Goal: Check status: Check status

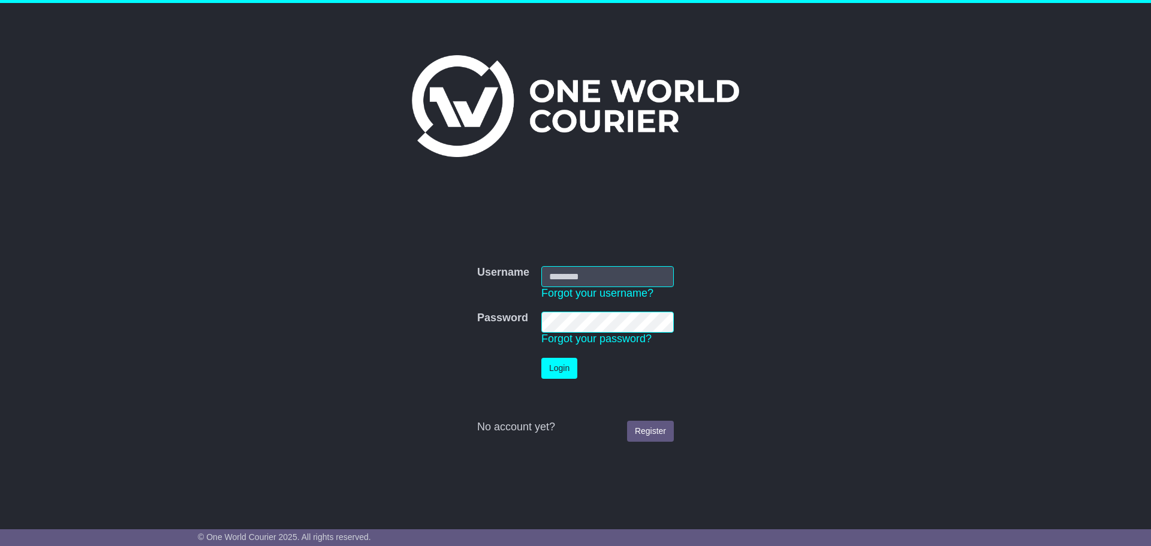
type input "**********"
click at [558, 367] on button "Login" at bounding box center [560, 368] width 36 height 21
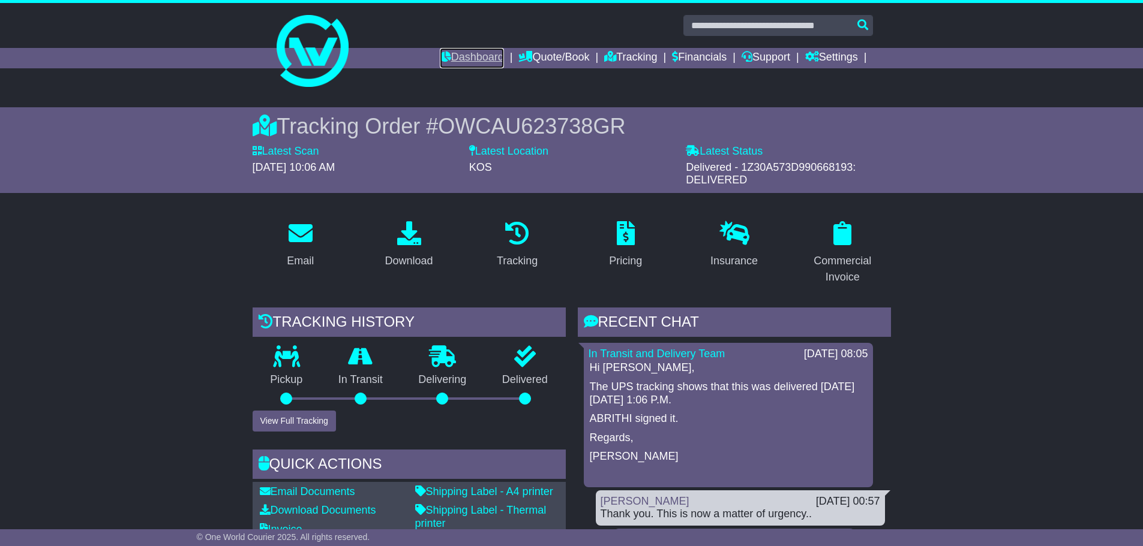
click at [475, 55] on link "Dashboard" at bounding box center [472, 58] width 64 height 20
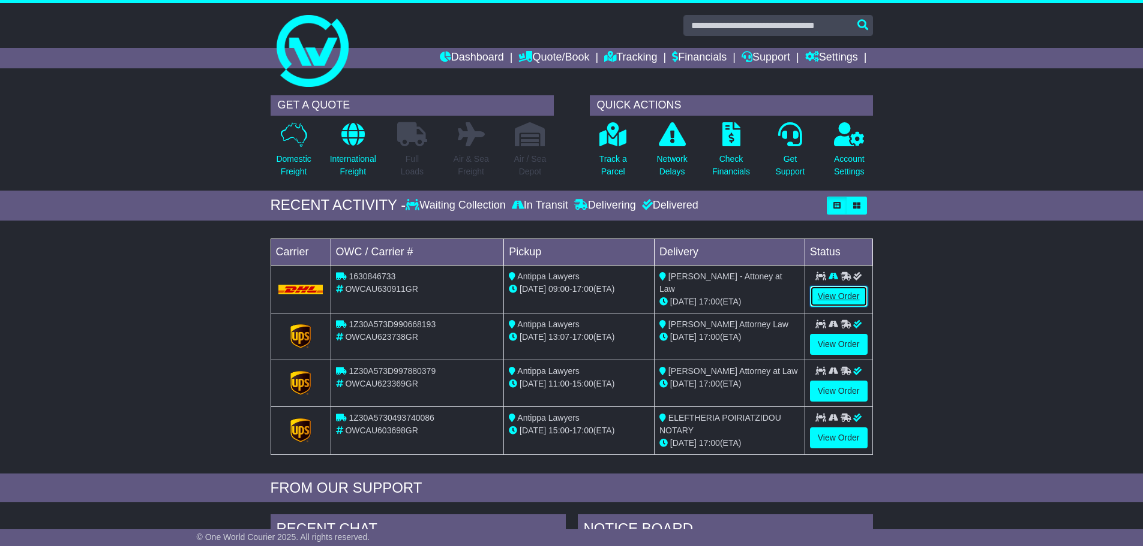
click at [849, 295] on link "View Order" at bounding box center [839, 296] width 58 height 21
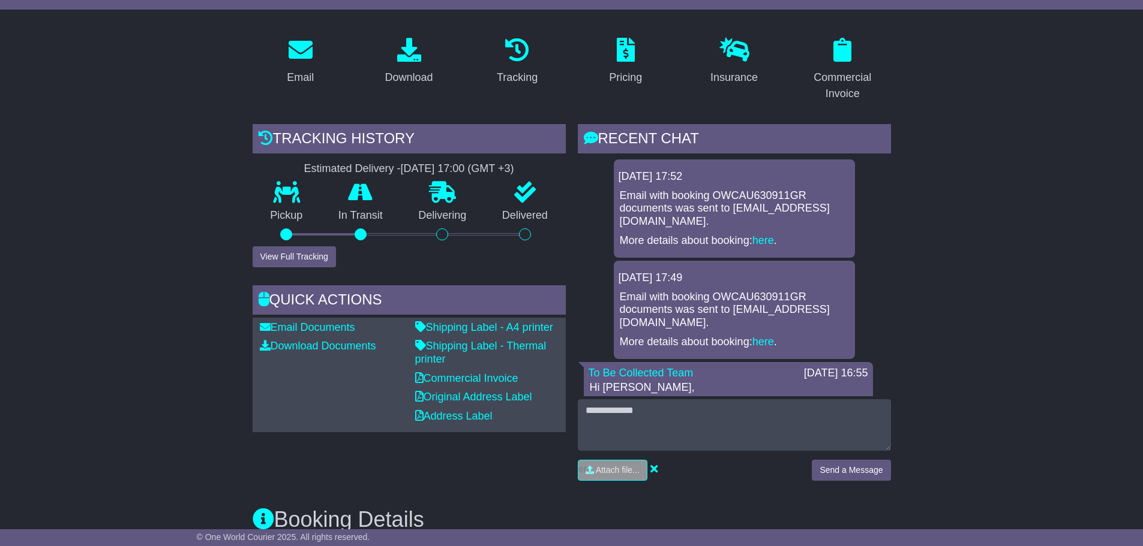
scroll to position [180, 0]
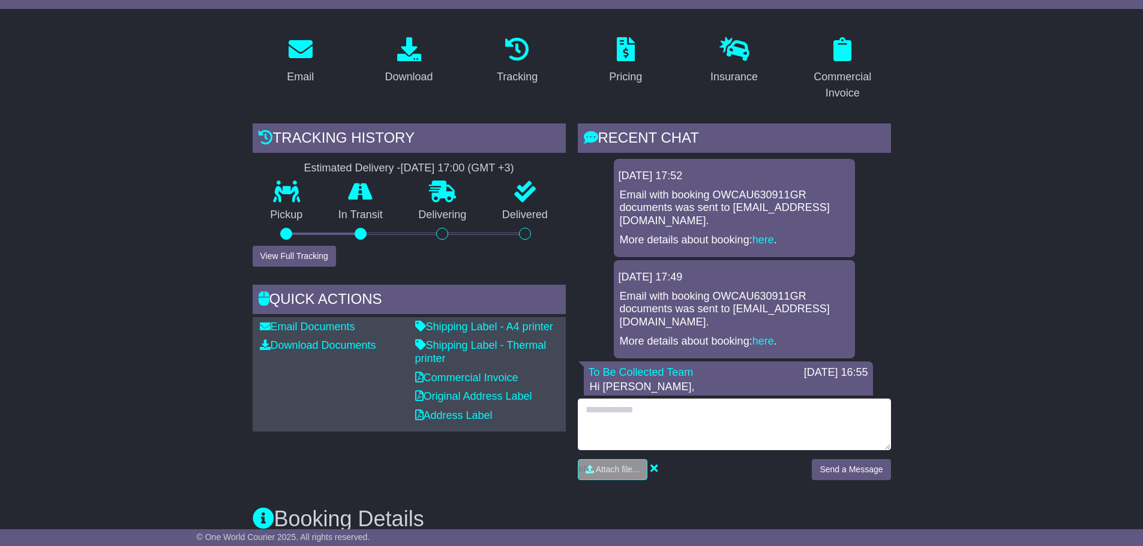
click at [695, 416] on textarea at bounding box center [734, 425] width 313 height 52
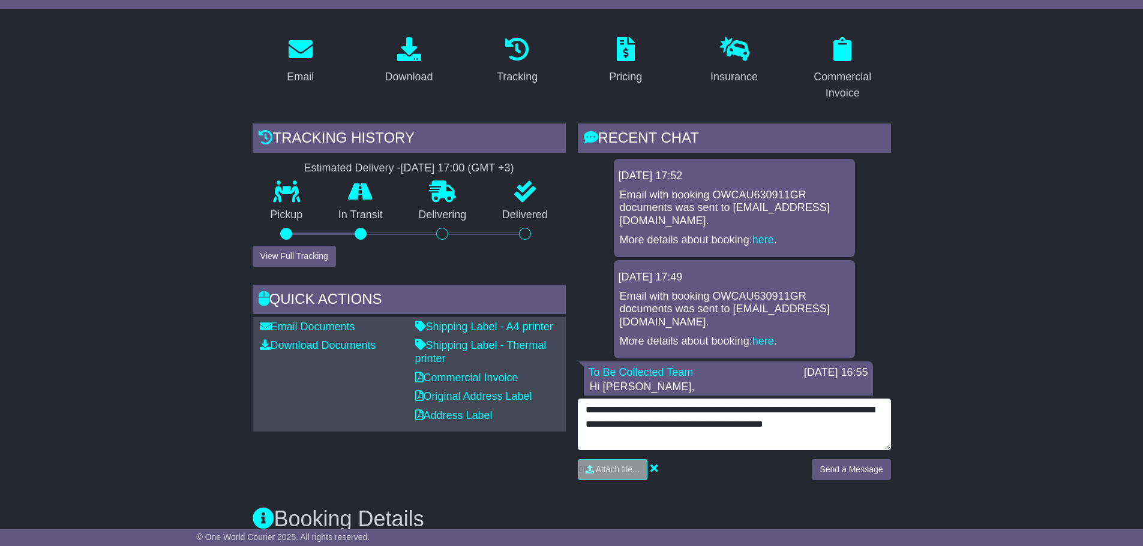
type textarea "**********"
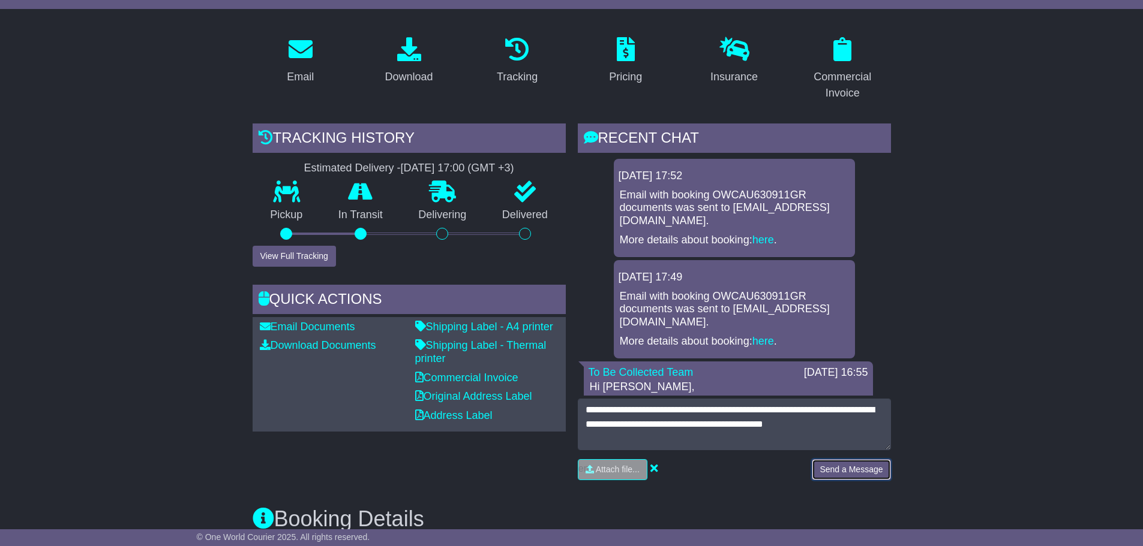
click at [852, 469] on button "Send a Message" at bounding box center [850, 469] width 79 height 21
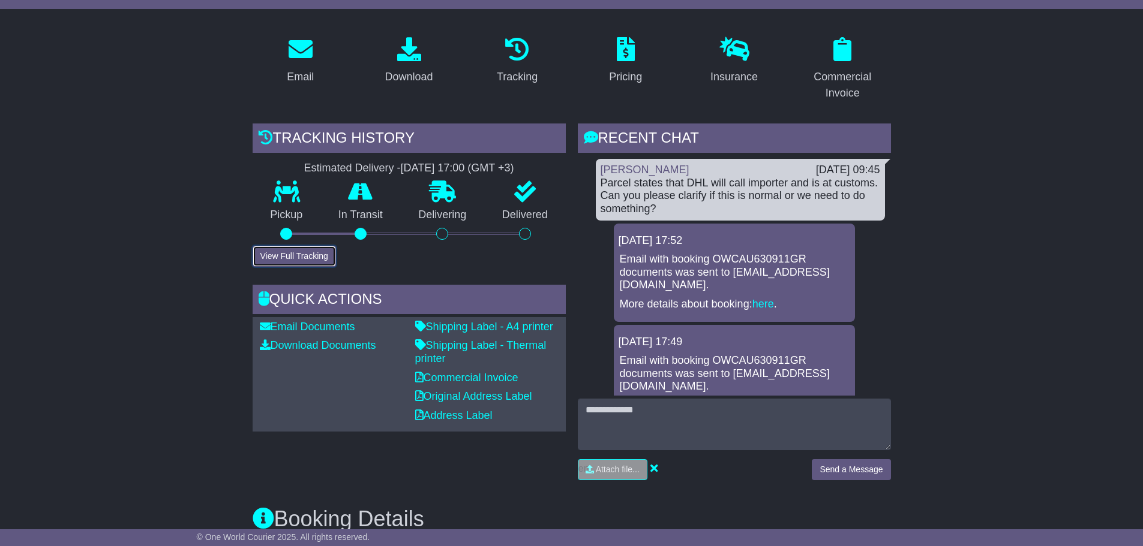
click at [292, 257] on button "View Full Tracking" at bounding box center [293, 256] width 83 height 21
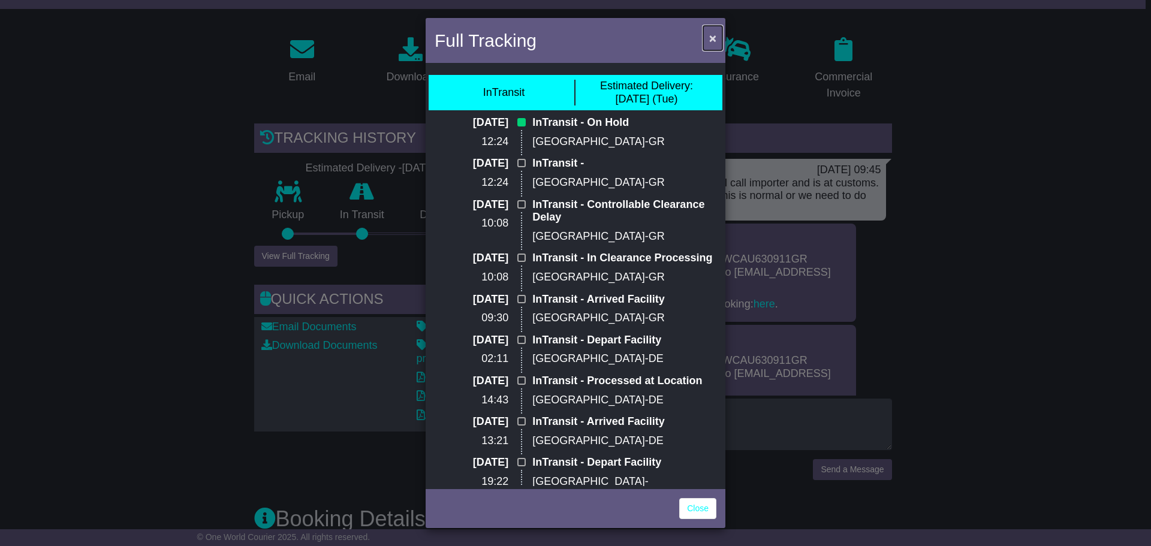
click at [714, 34] on span "×" at bounding box center [712, 38] width 7 height 14
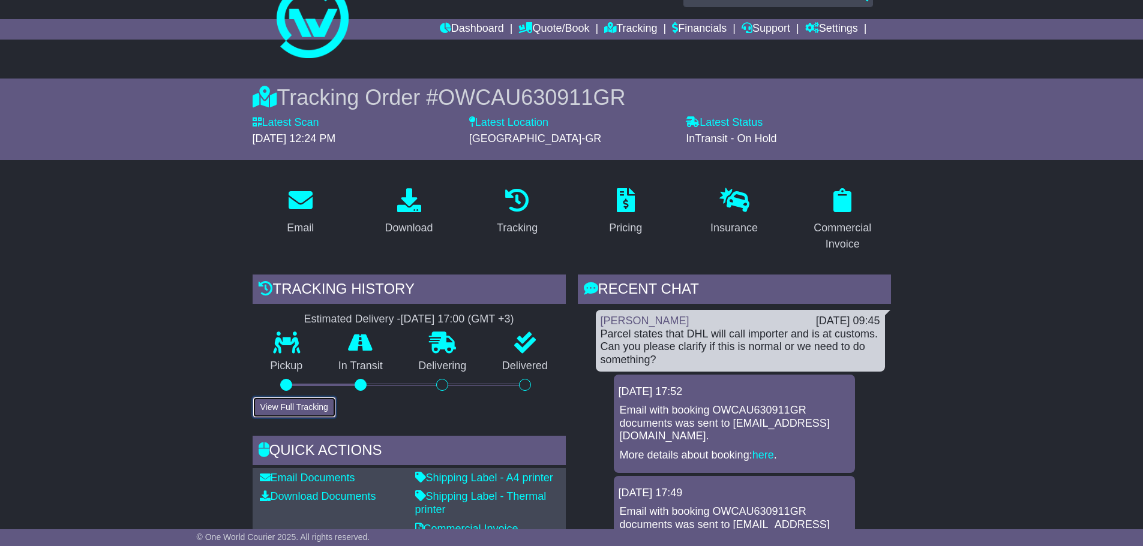
scroll to position [0, 0]
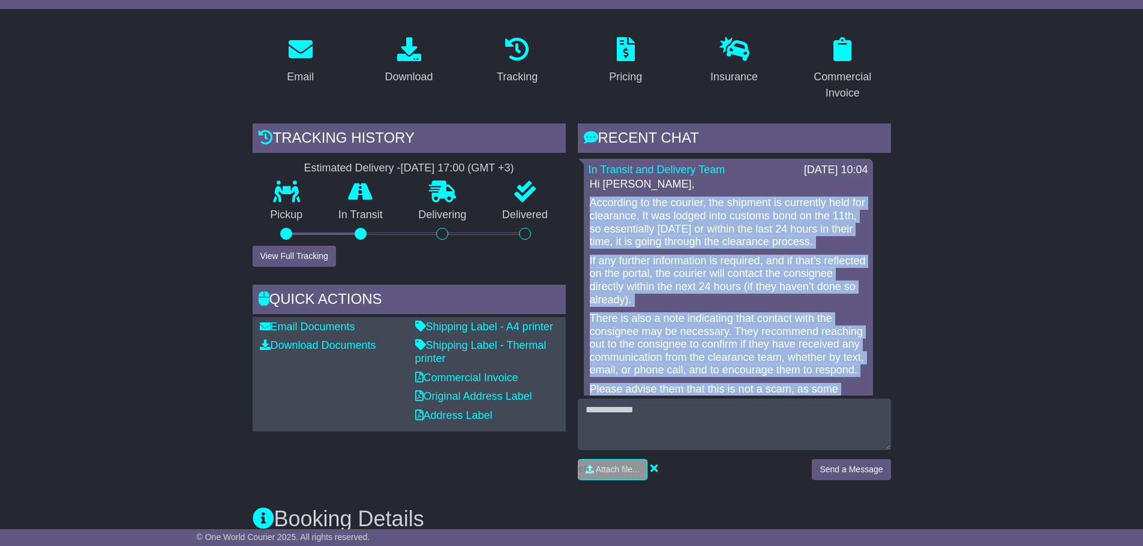
drag, startPoint x: 623, startPoint y: 336, endPoint x: 583, endPoint y: 203, distance: 139.1
click at [584, 203] on div "In Transit and Delivery Team [DATE] 10:04 Hi [PERSON_NAME], According to the co…" at bounding box center [728, 334] width 289 height 350
copy div "According to the courier, the shipment is currently held for clearance. It was …"
click at [817, 229] on p "According to the courier, the shipment is currently held for clearance. It was …" at bounding box center [728, 223] width 277 height 52
click at [763, 248] on p "According to the courier, the shipment is currently held for clearance. It was …" at bounding box center [728, 223] width 277 height 52
